Goal: Task Accomplishment & Management: Use online tool/utility

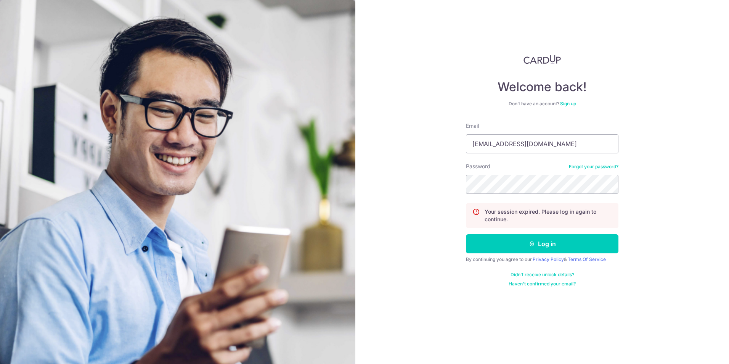
click at [407, 143] on div "Welcome back! Don’t have an account? Sign up Email pc@pesttech.com.sg Password …" at bounding box center [541, 182] width 373 height 364
type input "[EMAIL_ADDRESS][DOMAIN_NAME]"
click at [517, 243] on button "Log in" at bounding box center [542, 243] width 152 height 19
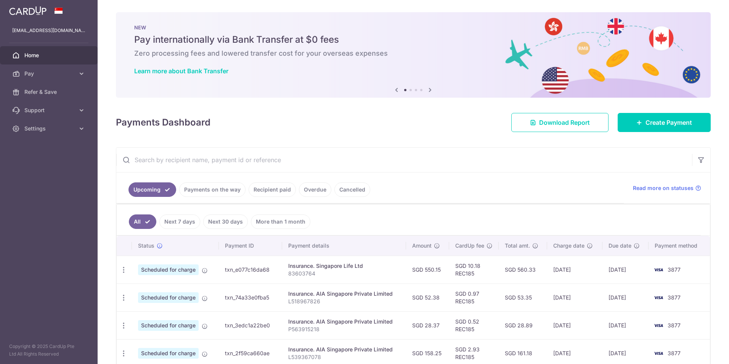
click at [539, 119] on span "Download Report" at bounding box center [564, 122] width 51 height 9
